Goal: Contribute content: Add original content to the website for others to see

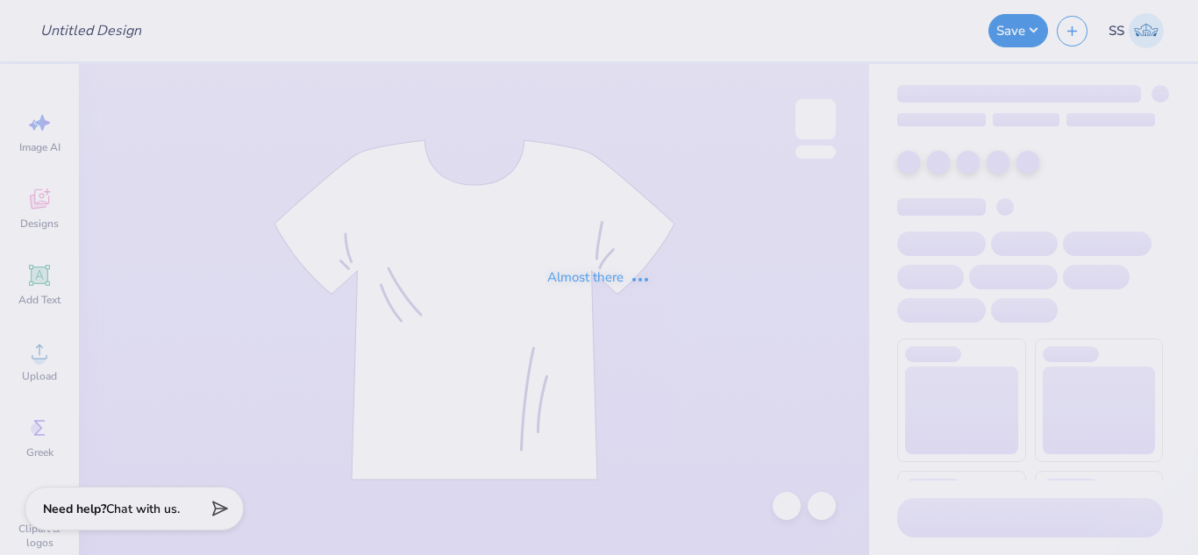
type input "Design 1"
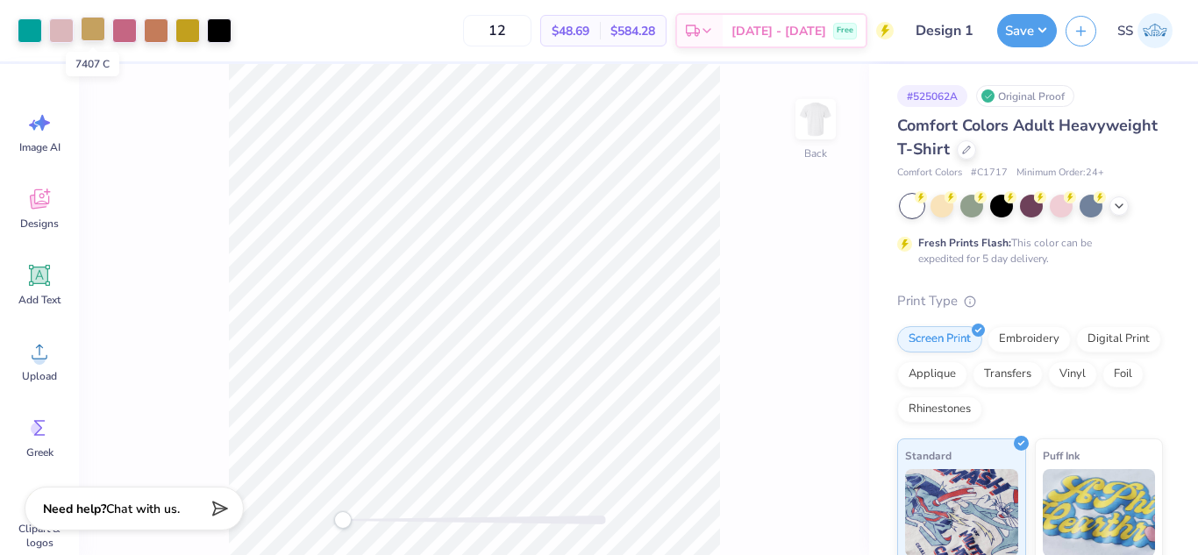
click at [99, 26] on div at bounding box center [93, 29] width 25 height 25
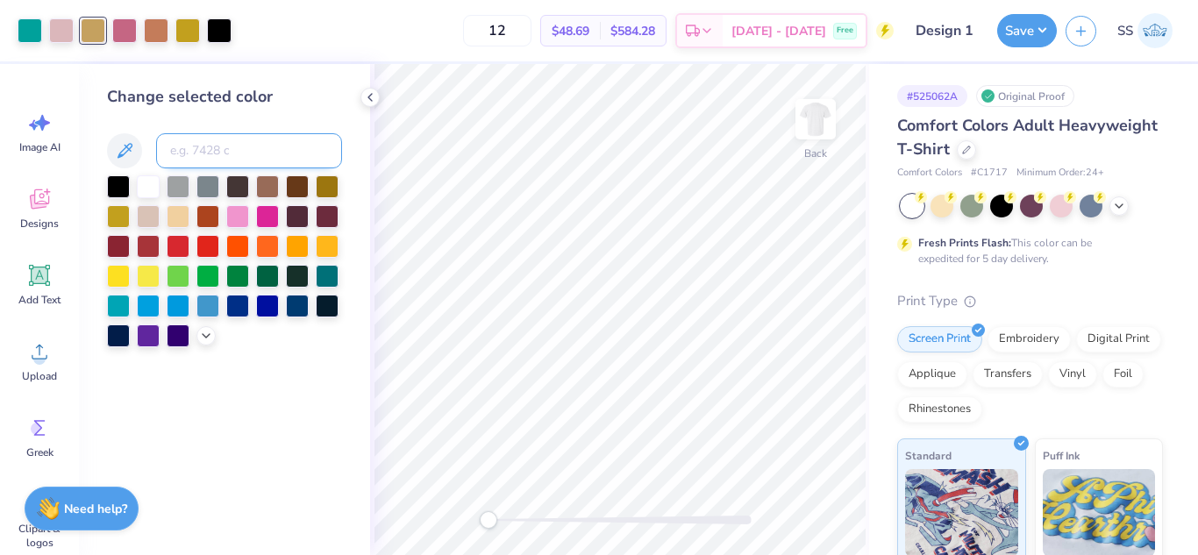
click at [192, 147] on input at bounding box center [249, 150] width 186 height 35
type input "7753"
click at [167, 26] on div at bounding box center [156, 29] width 25 height 25
click at [192, 139] on input at bounding box center [249, 150] width 186 height 35
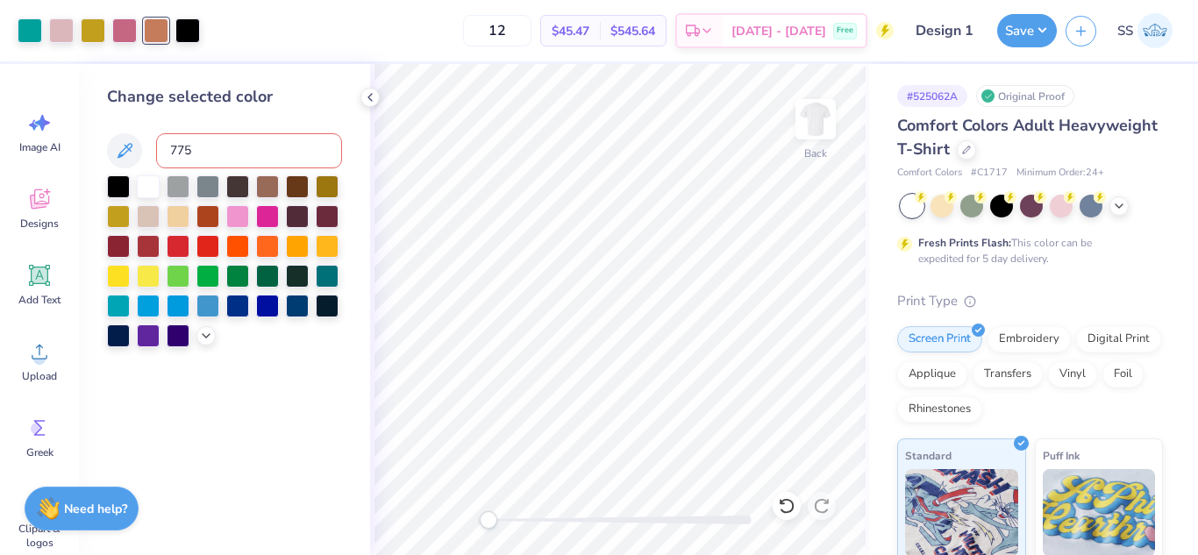
type input "7753"
click at [154, 26] on div at bounding box center [156, 29] width 25 height 25
click at [217, 155] on input at bounding box center [249, 150] width 186 height 35
type input "7634"
click at [1029, 21] on button "Save" at bounding box center [1027, 27] width 60 height 33
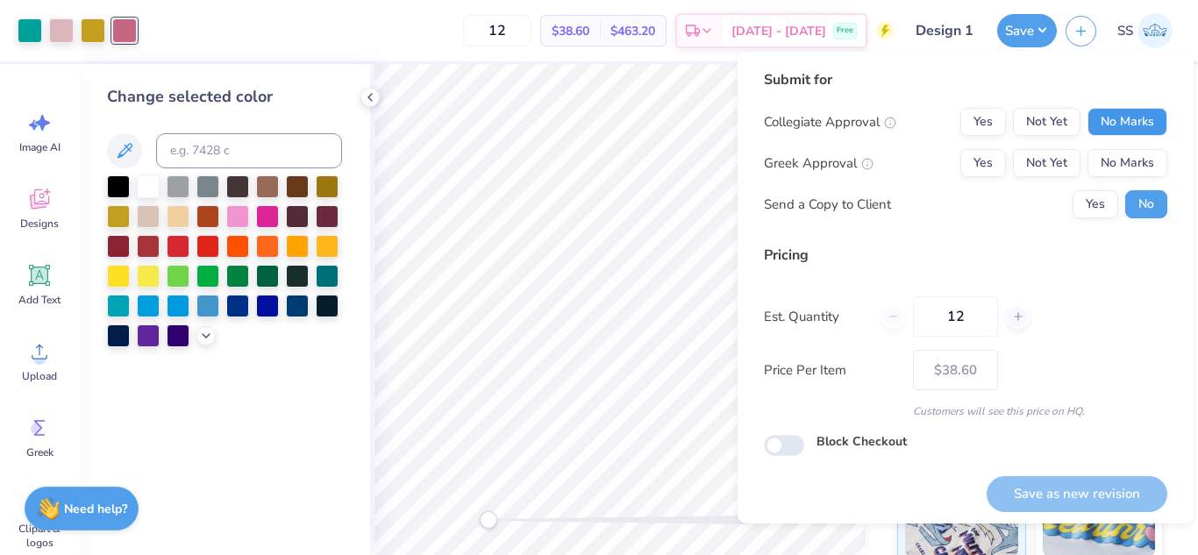
click at [1108, 134] on button "No Marks" at bounding box center [1127, 122] width 80 height 28
click at [1029, 159] on button "Not Yet" at bounding box center [1047, 163] width 68 height 28
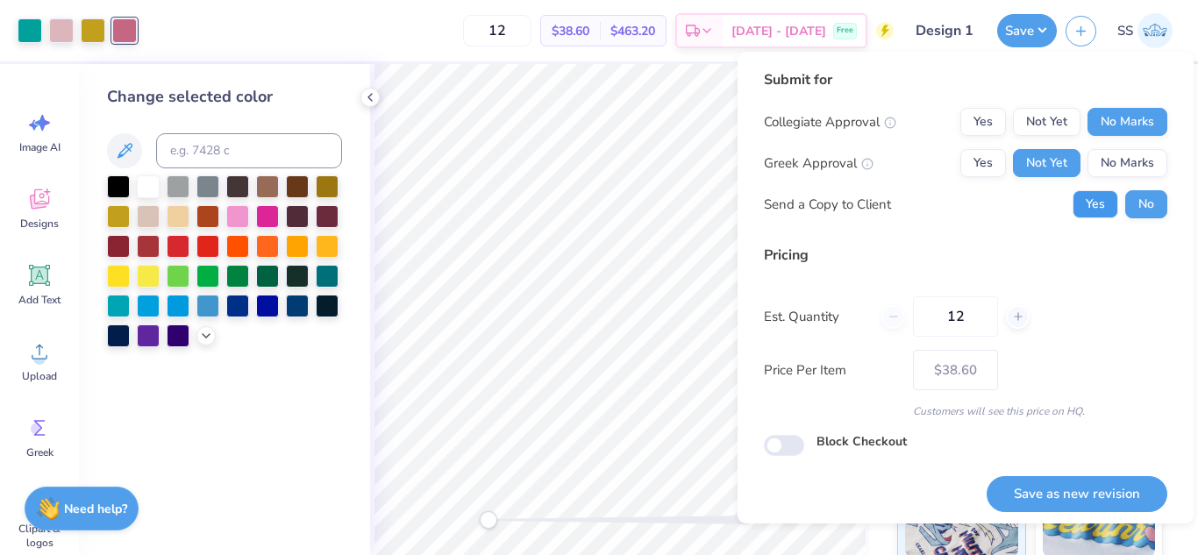
click at [1091, 195] on button "Yes" at bounding box center [1096, 204] width 46 height 28
click at [1074, 487] on button "Save as new revision" at bounding box center [1077, 494] width 181 height 36
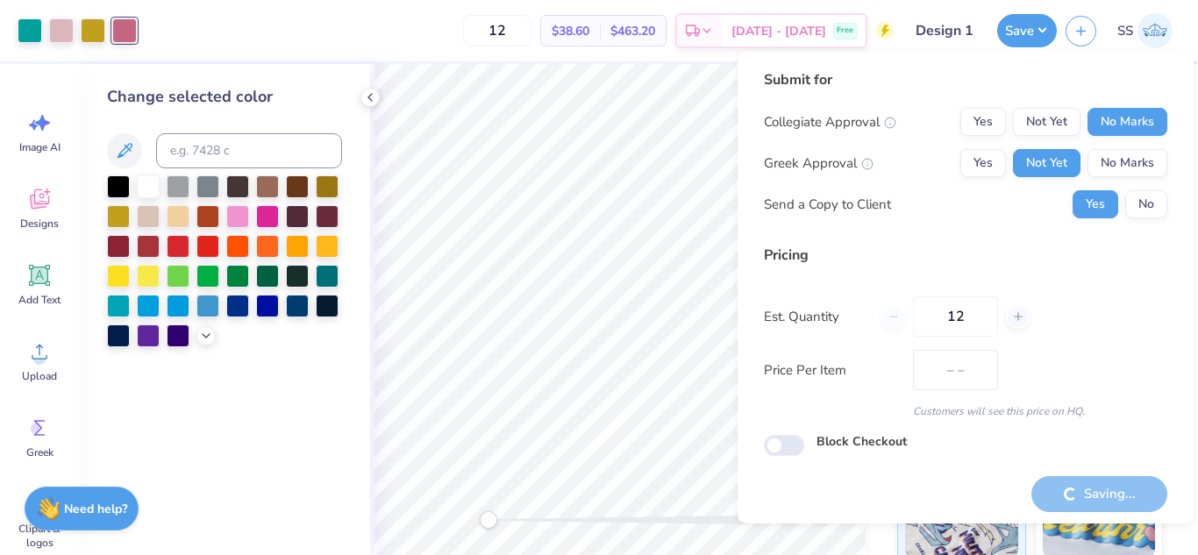
type input "$38.60"
